Goal: Task Accomplishment & Management: Use online tool/utility

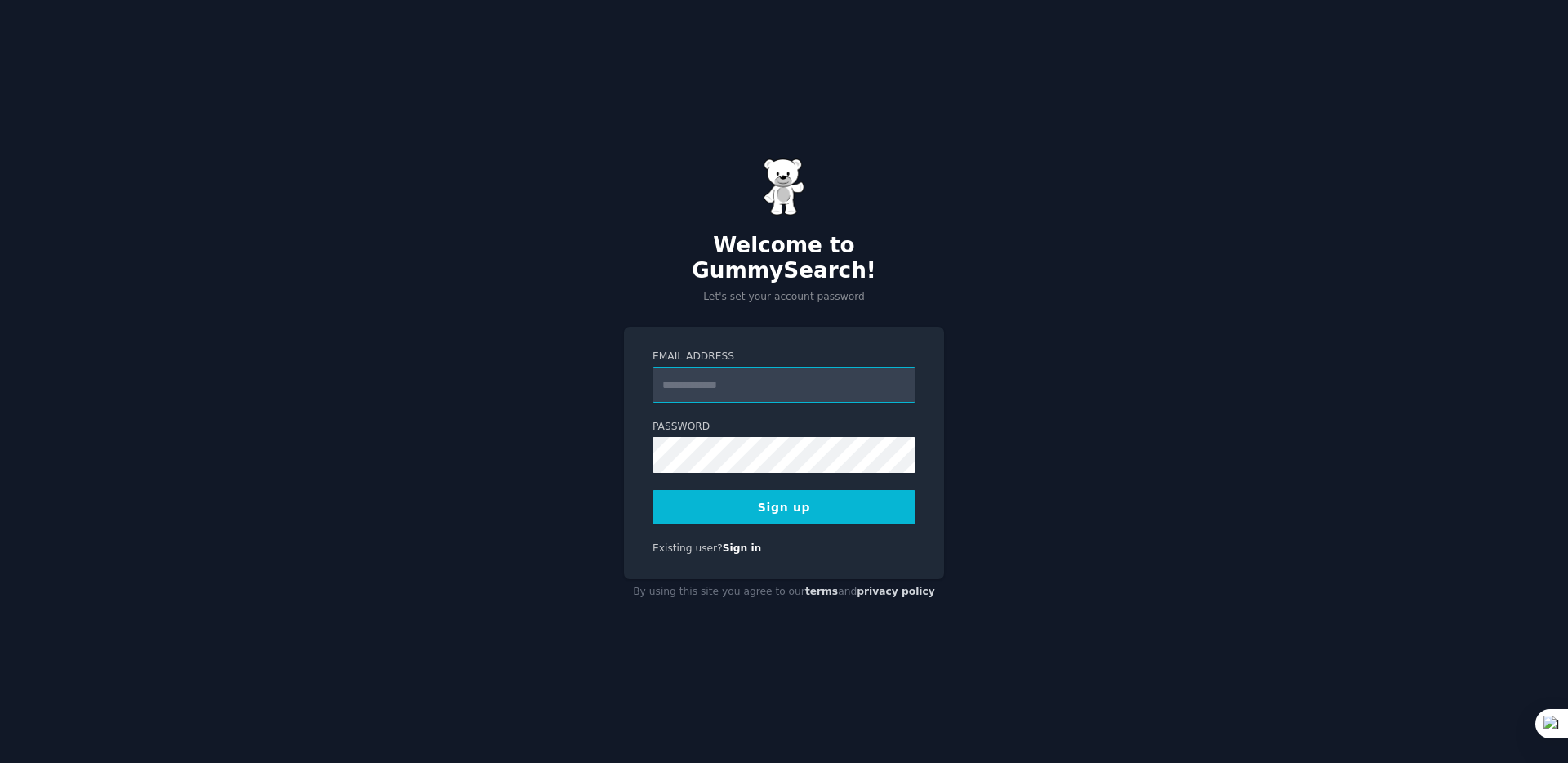
click at [740, 367] on input "Email Address" at bounding box center [784, 385] width 263 height 36
type input "**********"
click at [628, 446] on div "**********" at bounding box center [784, 454] width 320 height 253
click at [631, 446] on div "**********" at bounding box center [784, 454] width 320 height 253
click at [719, 490] on button "Sign up" at bounding box center [784, 507] width 263 height 35
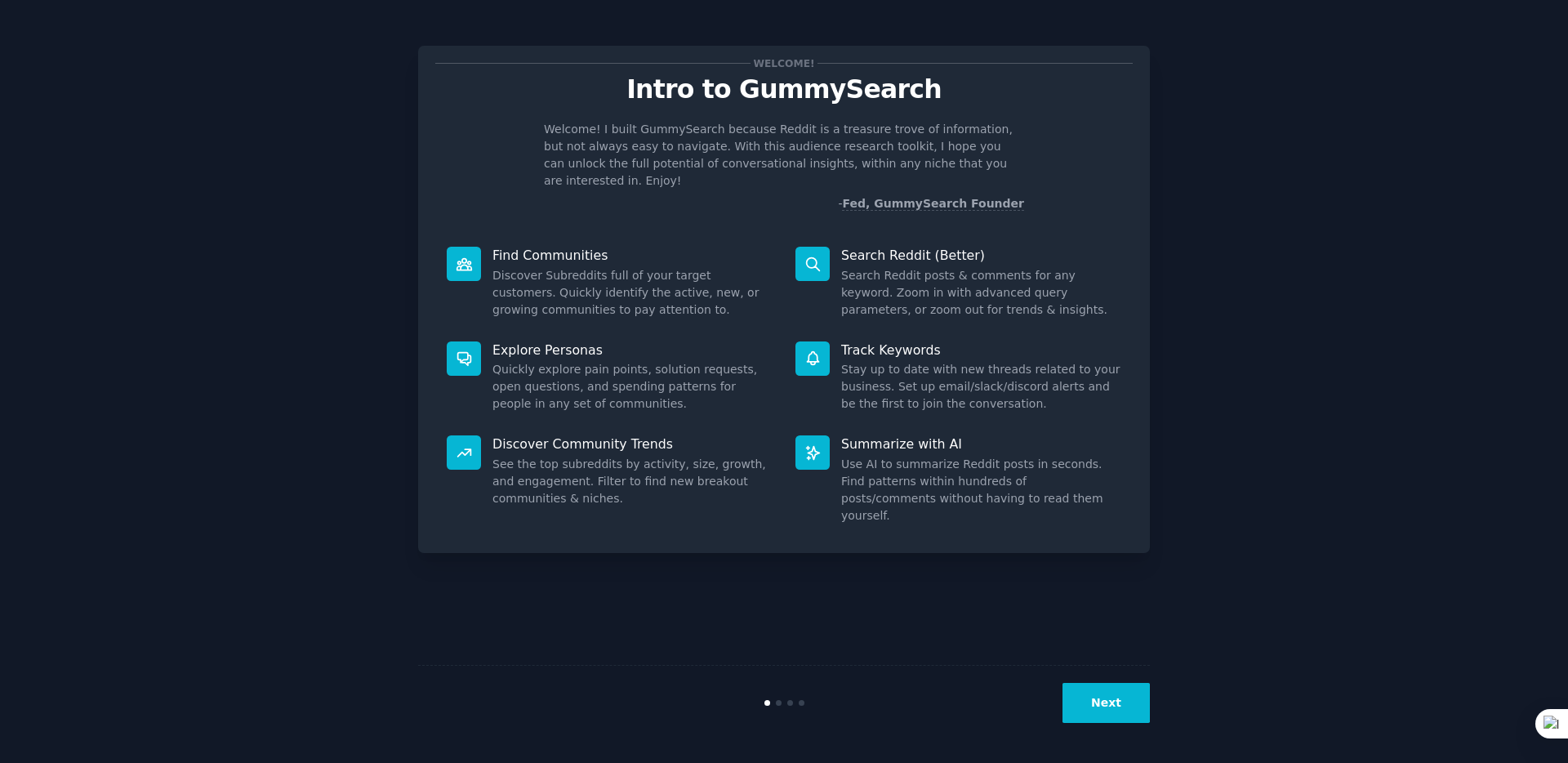
click at [1116, 719] on button "Next" at bounding box center [1106, 703] width 87 height 40
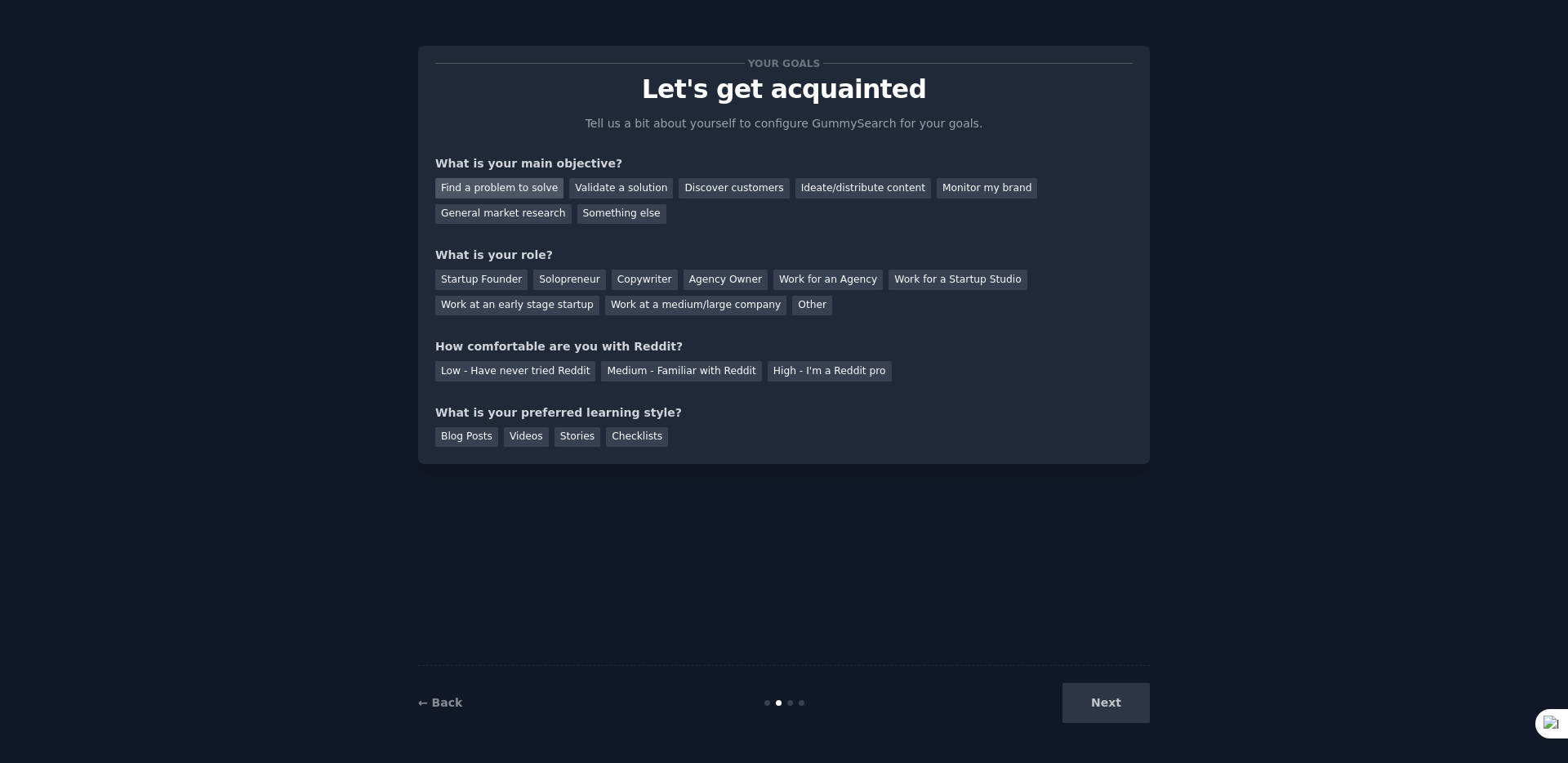
click at [515, 190] on div "Find a problem to solve" at bounding box center [500, 188] width 128 height 20
click at [596, 193] on div "Validate a solution" at bounding box center [620, 188] width 104 height 20
click at [692, 183] on div "Discover customers" at bounding box center [734, 188] width 110 height 20
click at [518, 185] on div "Find a problem to solve" at bounding box center [500, 188] width 128 height 20
click at [569, 284] on div "Solopreneur" at bounding box center [569, 279] width 72 height 20
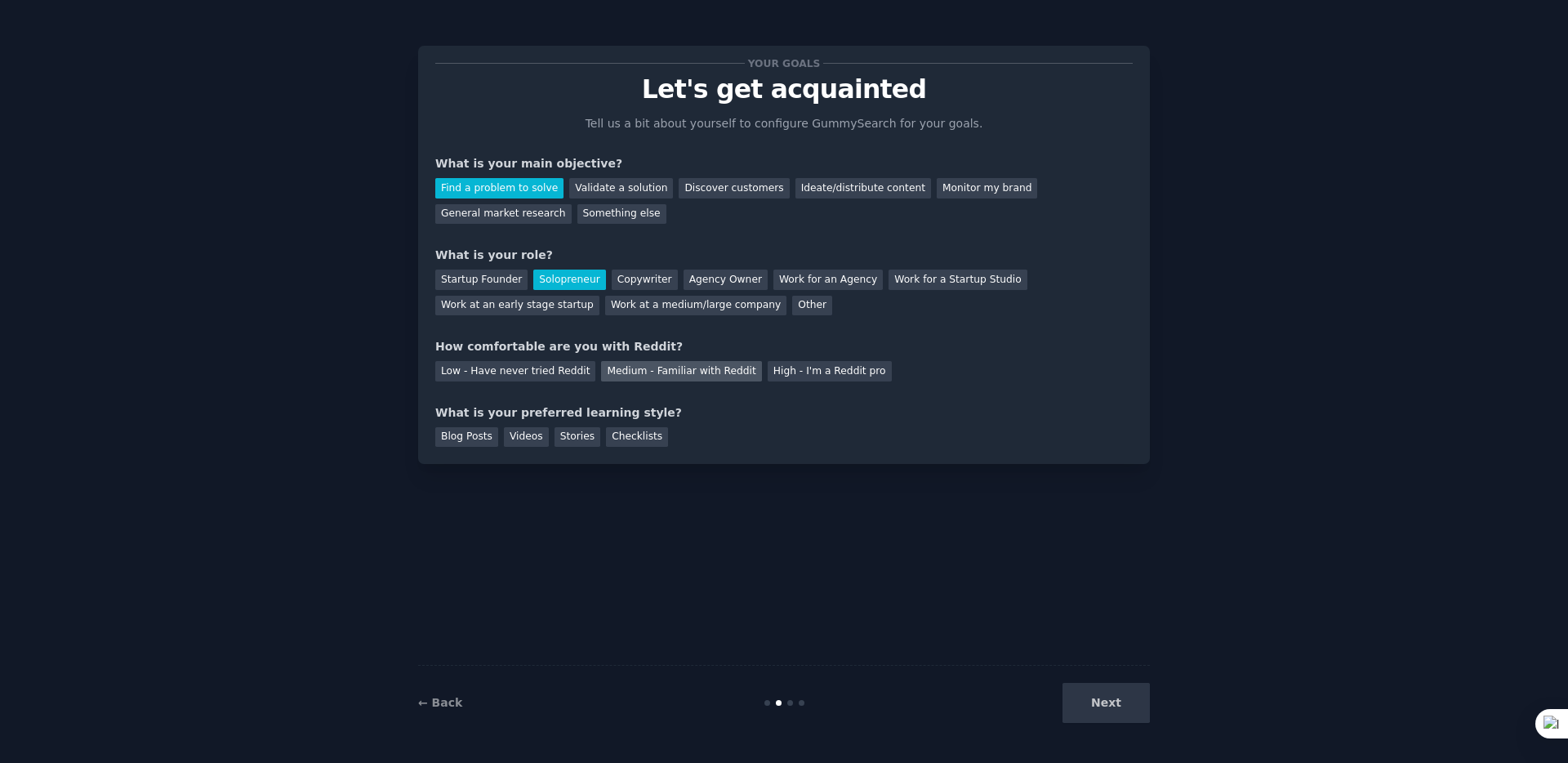
click at [635, 366] on div "Medium - Familiar with Reddit" at bounding box center [681, 371] width 160 height 20
click at [482, 438] on div "Blog Posts" at bounding box center [467, 438] width 63 height 20
click at [516, 438] on div "Videos" at bounding box center [526, 438] width 45 height 20
click at [582, 435] on div "Stories" at bounding box center [577, 438] width 45 height 20
click at [628, 435] on div "Checklists" at bounding box center [637, 438] width 62 height 20
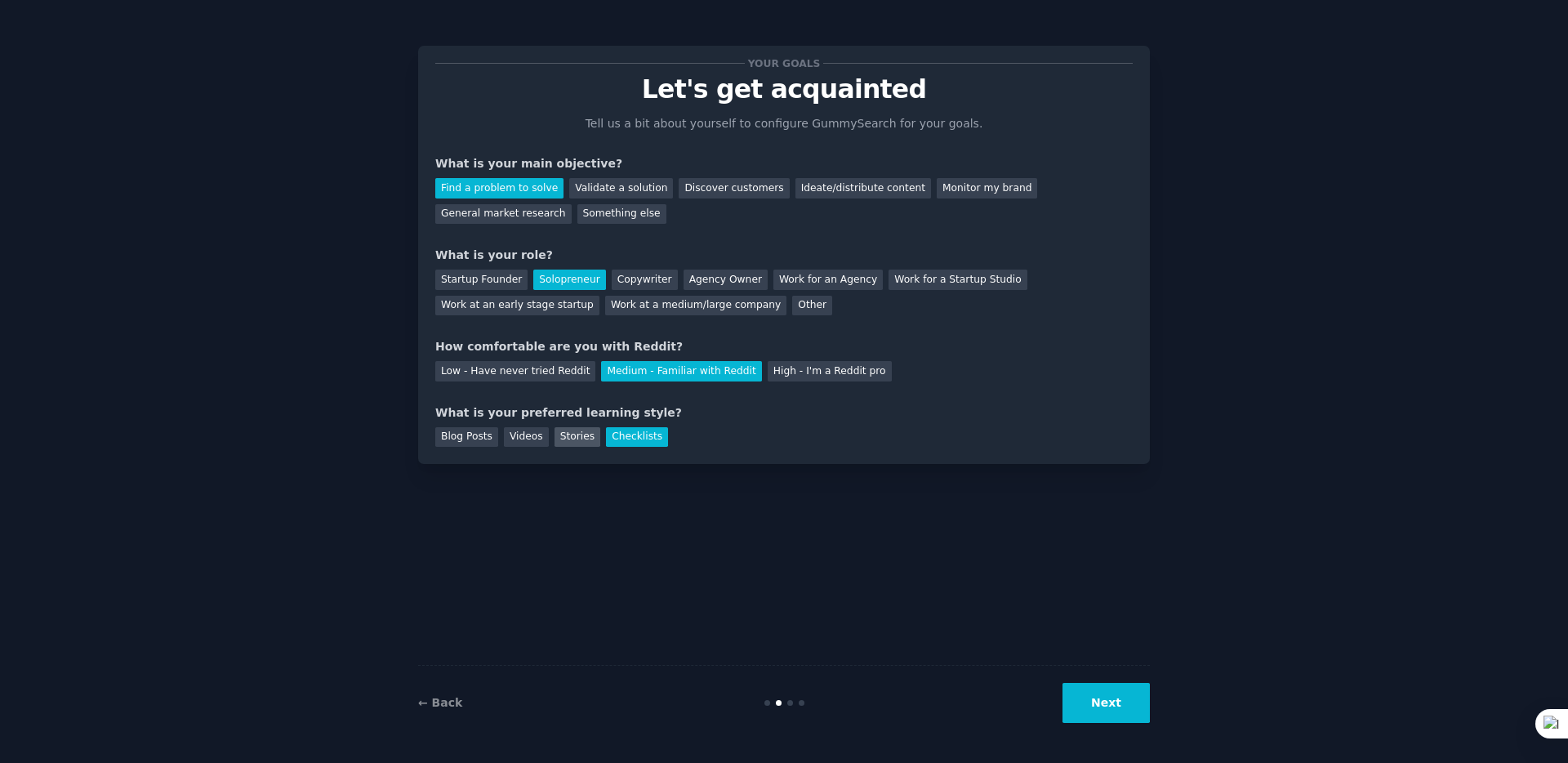
click at [571, 435] on div "Stories" at bounding box center [577, 438] width 45 height 20
click at [463, 437] on div "Blog Posts" at bounding box center [467, 438] width 63 height 20
click at [586, 431] on div "Stories" at bounding box center [577, 438] width 45 height 20
click at [532, 443] on div "Videos" at bounding box center [526, 438] width 45 height 20
click at [476, 428] on div "Blog Posts" at bounding box center [467, 438] width 63 height 20
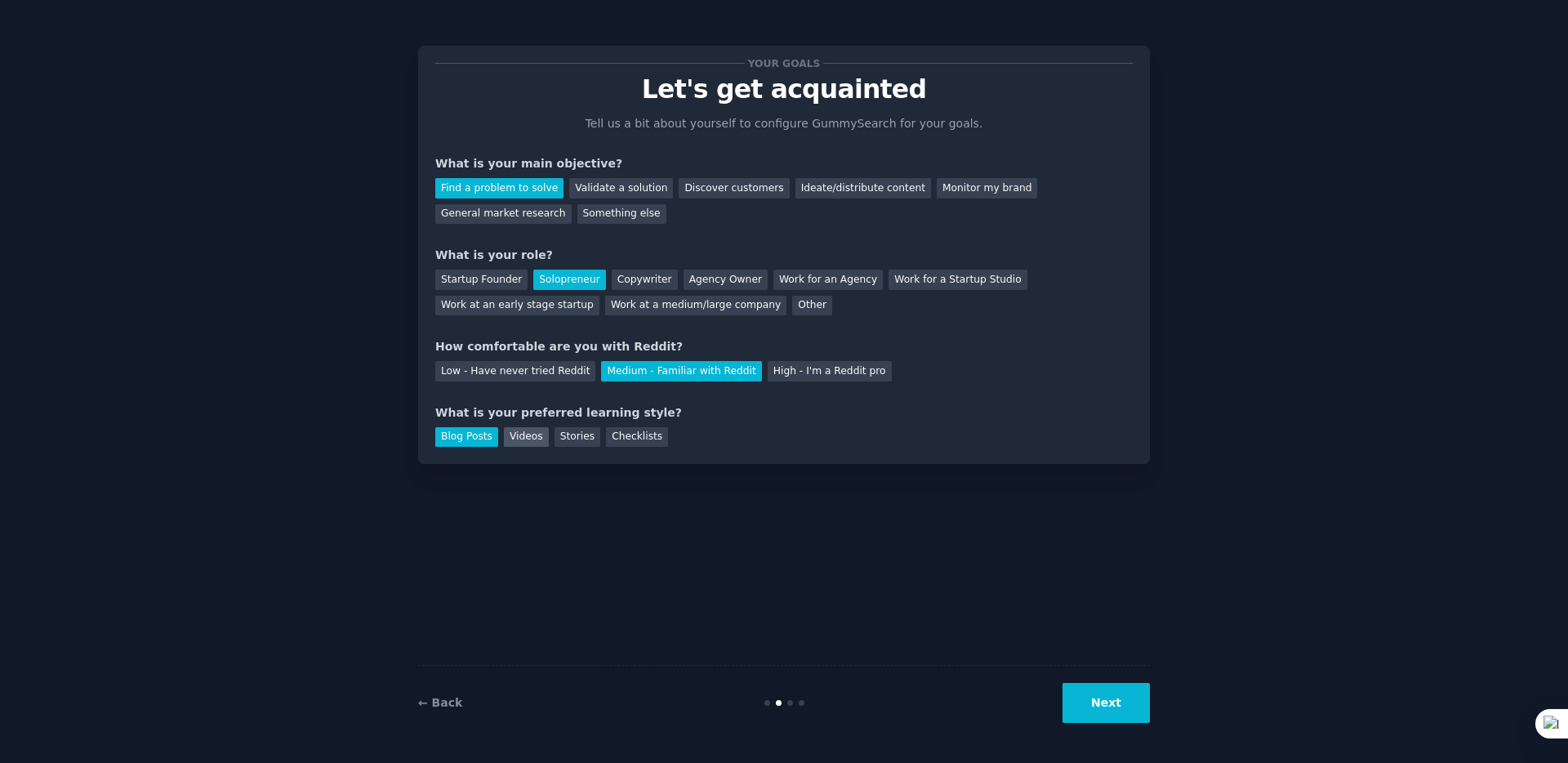
click at [514, 438] on div "Videos" at bounding box center [526, 438] width 45 height 20
click at [474, 438] on div "Blog Posts" at bounding box center [467, 438] width 63 height 20
click at [521, 439] on div "Videos" at bounding box center [526, 438] width 45 height 20
click at [1123, 710] on button "Next" at bounding box center [1106, 703] width 87 height 40
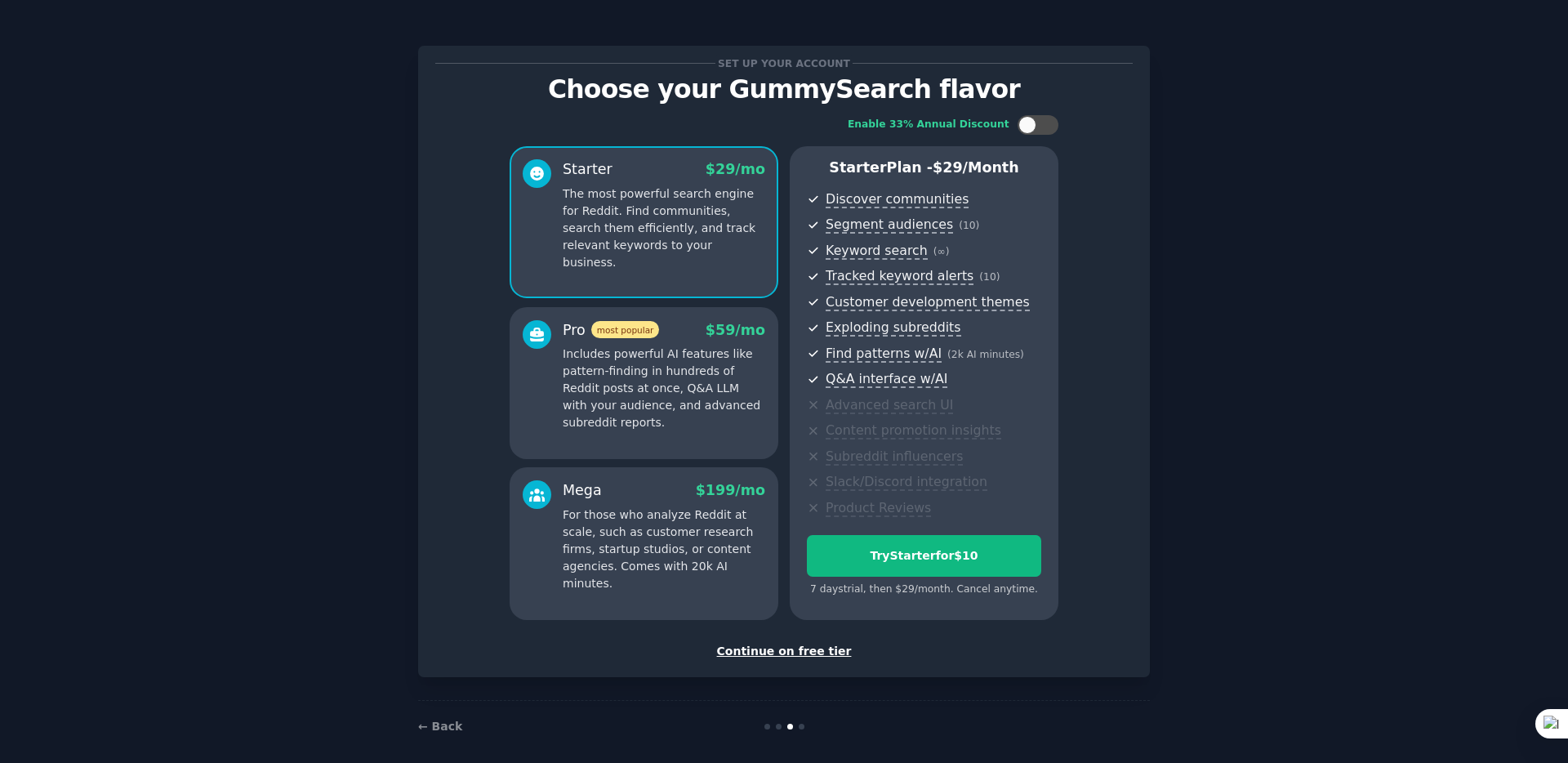
click at [724, 350] on p "Includes powerful AI features like pattern-finding in hundreds of Reddit posts …" at bounding box center [664, 389] width 203 height 85
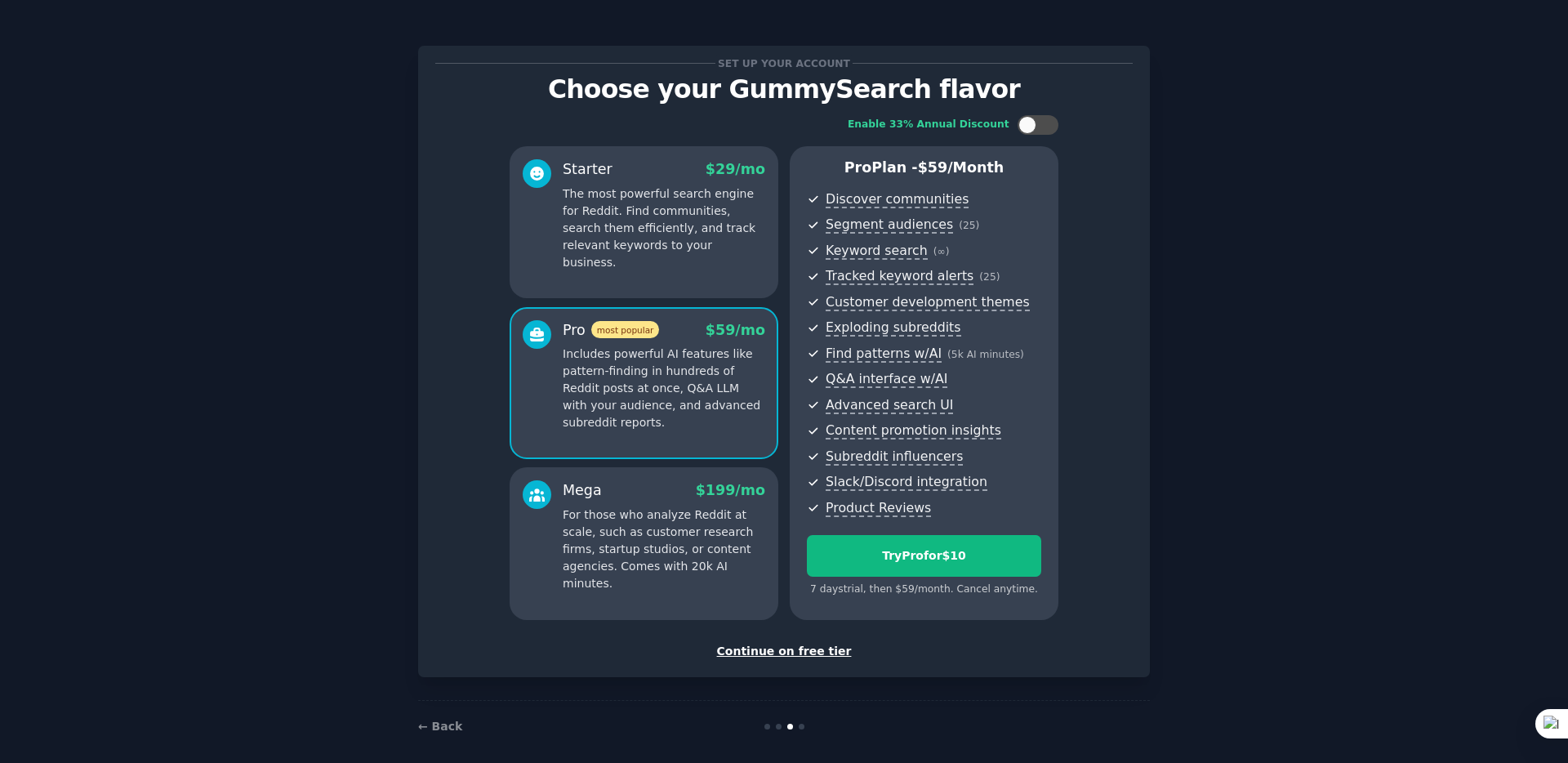
click at [747, 647] on div "Continue on free tier" at bounding box center [784, 651] width 698 height 17
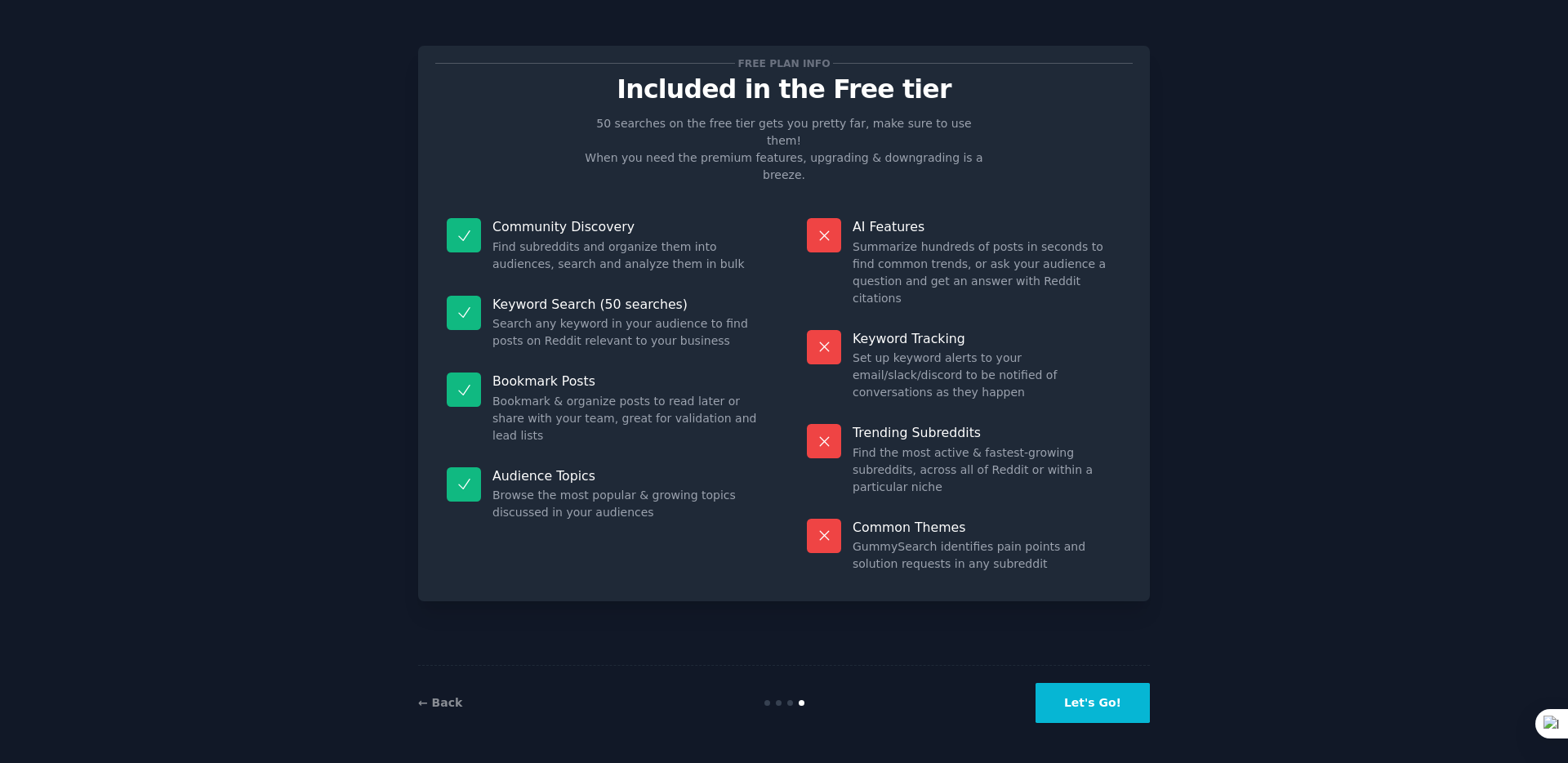
click at [1083, 713] on button "Let's Go!" at bounding box center [1092, 703] width 115 height 40
